Goal: Task Accomplishment & Management: Use online tool/utility

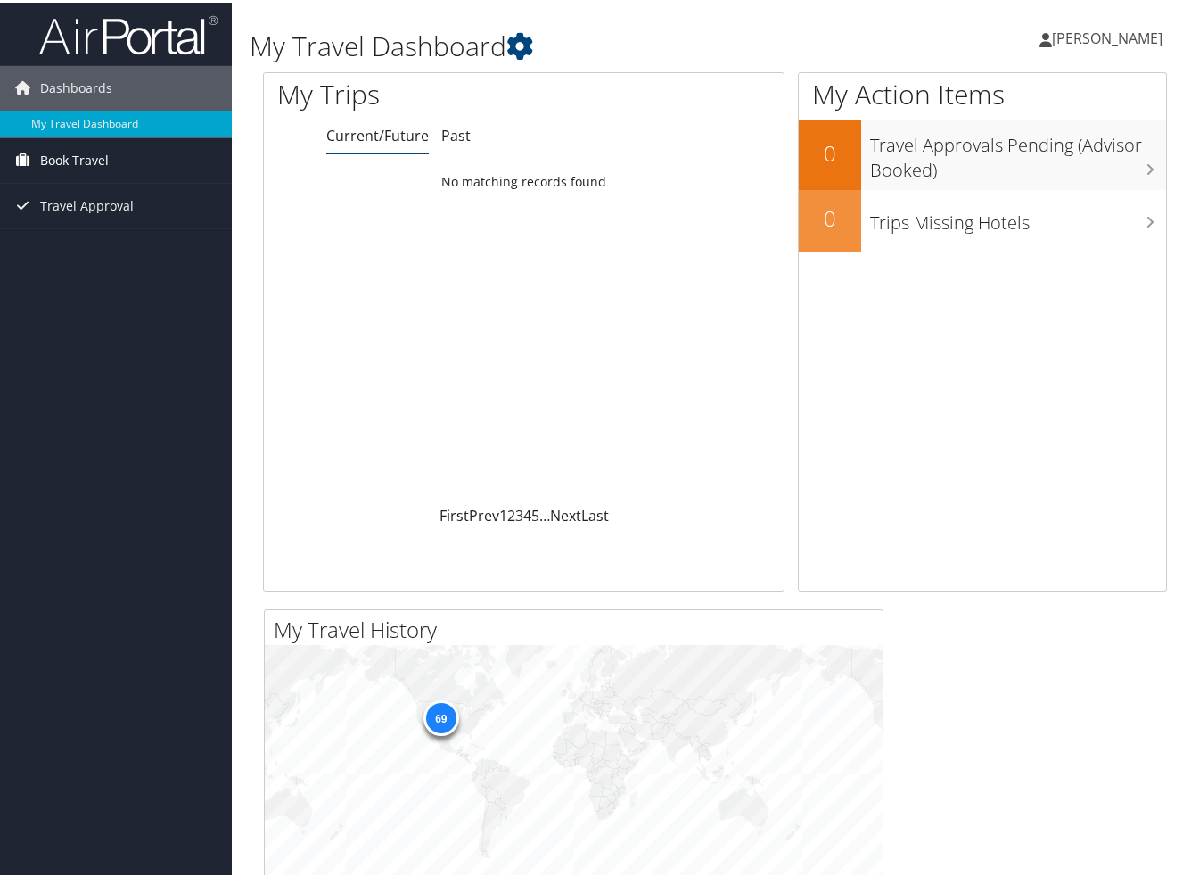
click at [70, 156] on span "Book Travel" at bounding box center [74, 158] width 69 height 45
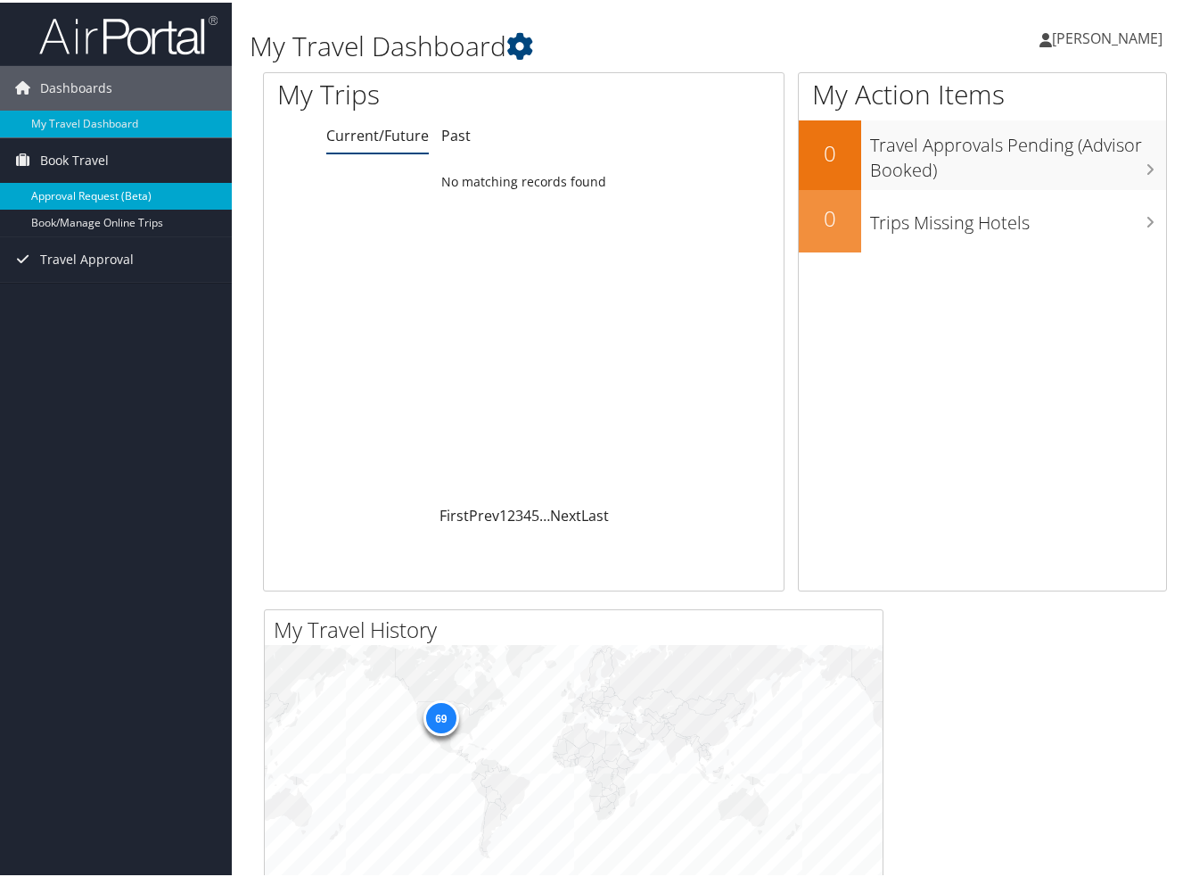
click at [68, 192] on link "Approval Request (Beta)" at bounding box center [116, 193] width 232 height 27
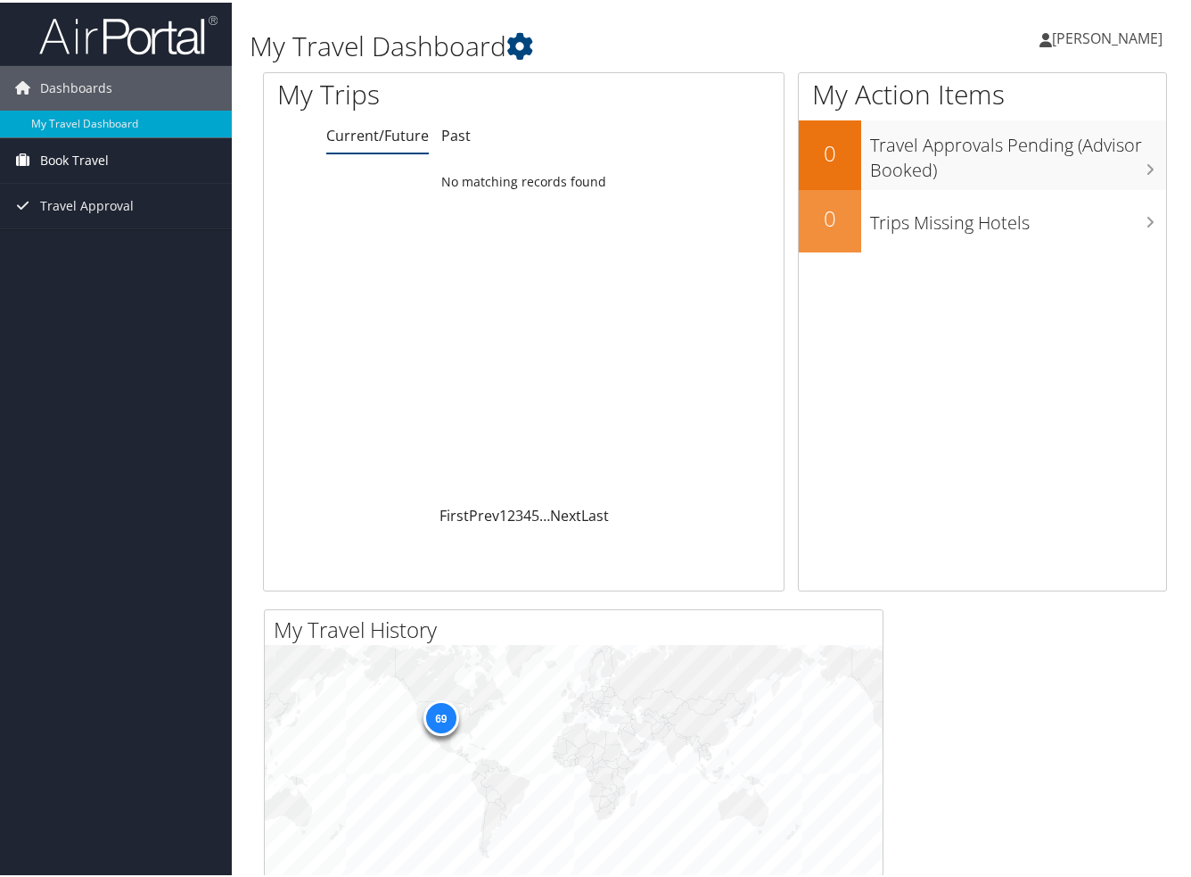
click at [64, 158] on span "Book Travel" at bounding box center [74, 158] width 69 height 45
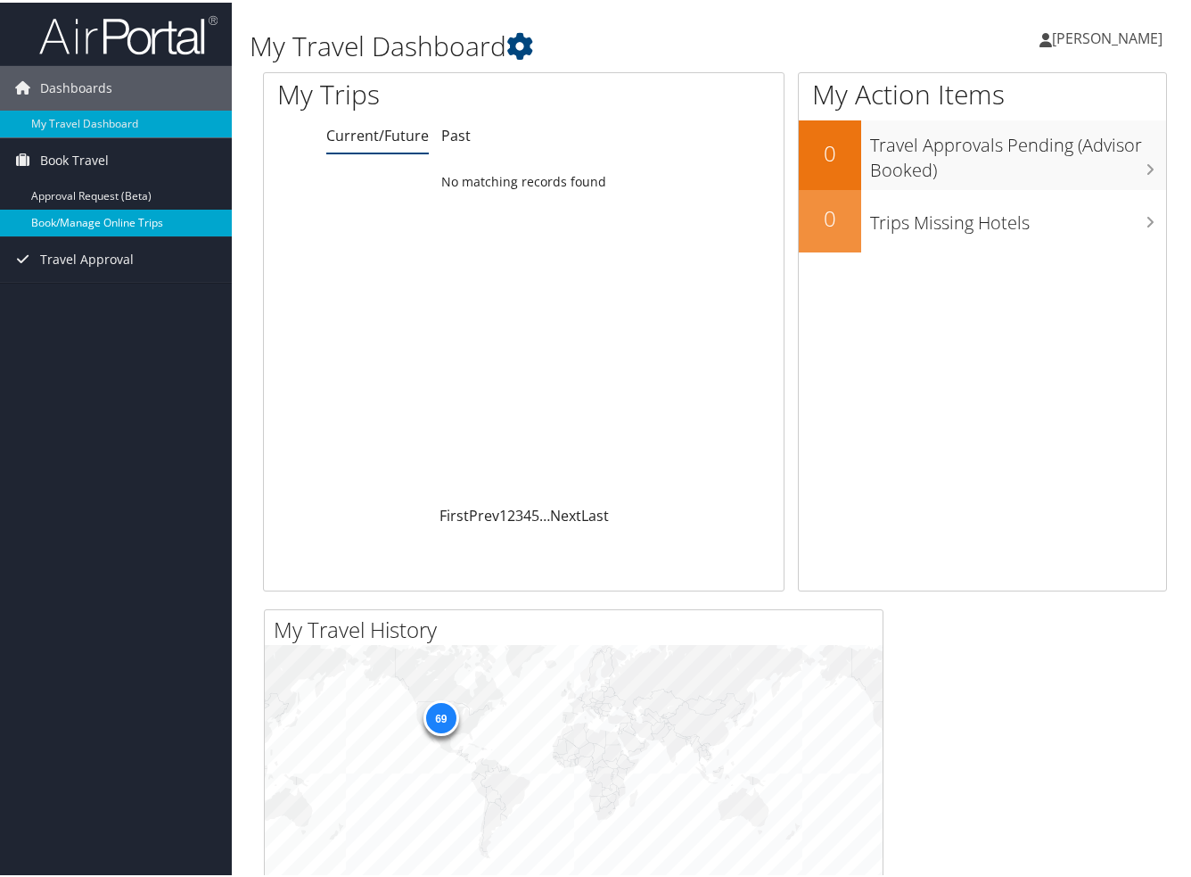
click at [78, 219] on link "Book/Manage Online Trips" at bounding box center [116, 220] width 232 height 27
